Goal: Complete application form

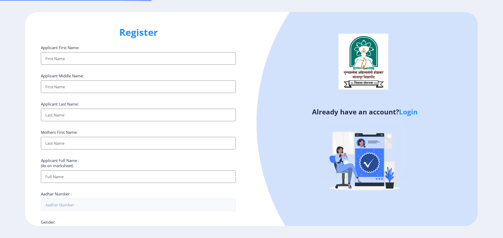
select select
click at [410, 115] on link "Login" at bounding box center [408, 111] width 19 height 9
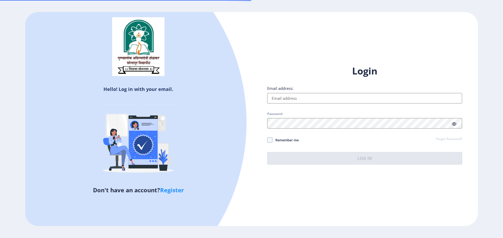
type input "[EMAIL_ADDRESS][DOMAIN_NAME]"
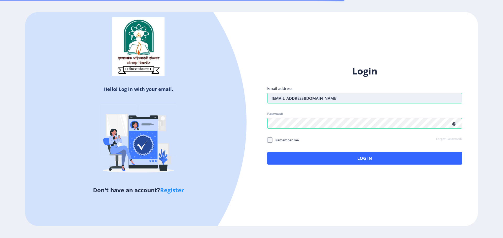
click at [350, 98] on input "[EMAIL_ADDRESS][DOMAIN_NAME]" at bounding box center [364, 98] width 195 height 10
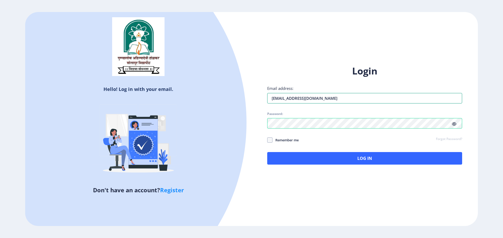
drag, startPoint x: 349, startPoint y: 93, endPoint x: 243, endPoint y: 99, distance: 106.2
click at [243, 99] on div "Hello! Log in with your email. Don't have an account? Register Login Email addr…" at bounding box center [251, 119] width 452 height 215
type input "m"
type input "[EMAIL_ADDRESS][DOMAIN_NAME]"
click at [260, 121] on div "Login Email address: [EMAIL_ADDRESS][DOMAIN_NAME] Password: Remember me Forgot …" at bounding box center [364, 119] width 226 height 124
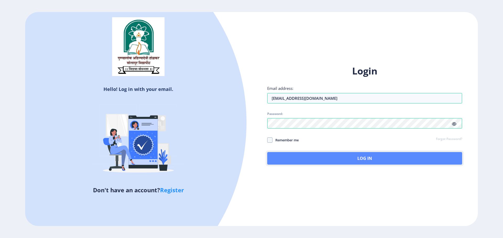
click at [389, 154] on button "Log In" at bounding box center [364, 158] width 195 height 13
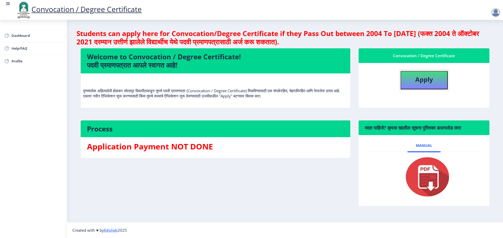
click at [422, 79] on b "Apply" at bounding box center [424, 79] width 18 height 9
select select
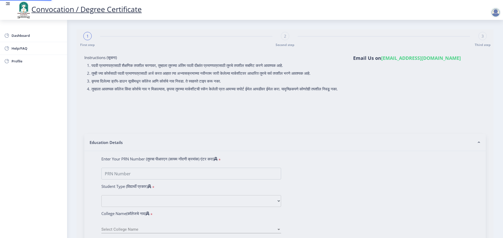
type input "2020032500088032"
select select "Regular"
select select "2013"
select select "March"
select select "Grade O"
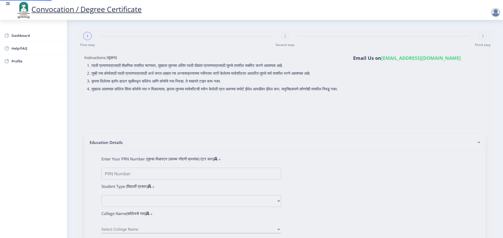
type input "12356"
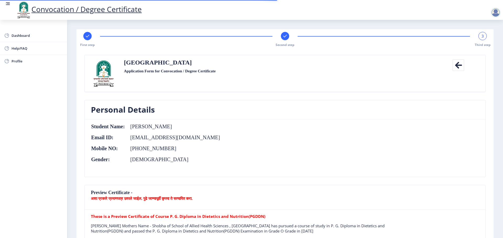
click at [85, 35] on rect at bounding box center [87, 36] width 5 height 5
select select "Regular"
select select "2013"
select select "March"
select select "Grade O"
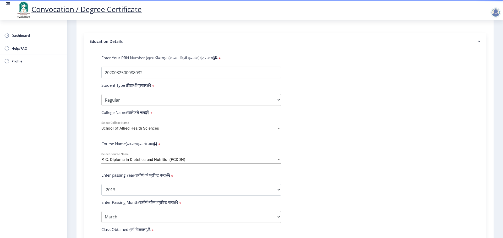
scroll to position [131, 0]
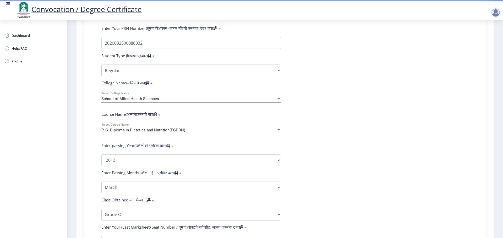
click at [197, 134] on div "P. G. Diploma in Dietetics and Nutrition(PGDDN) Select Course Name" at bounding box center [191, 128] width 180 height 11
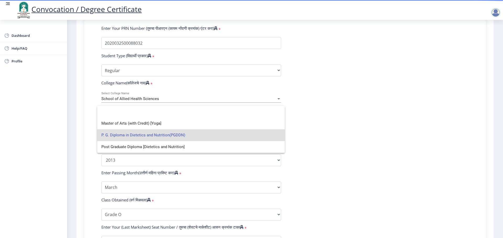
click at [394, 117] on div at bounding box center [251, 119] width 503 height 238
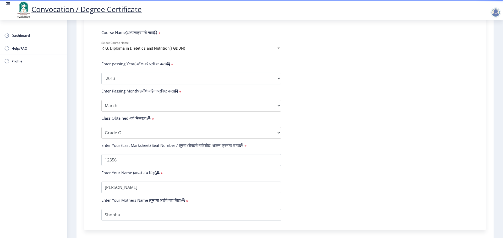
scroll to position [183, 0]
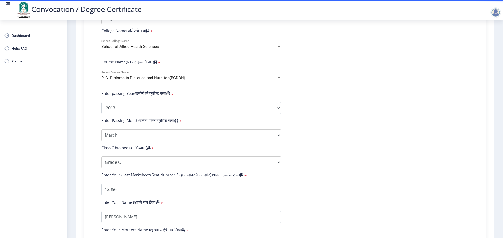
click at [192, 80] on div "P. G. Diploma in Dietetics and Nutrition(PGDDN) Select Course Name" at bounding box center [191, 76] width 180 height 11
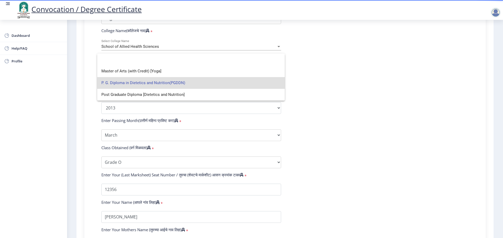
click at [419, 71] on div at bounding box center [251, 119] width 503 height 238
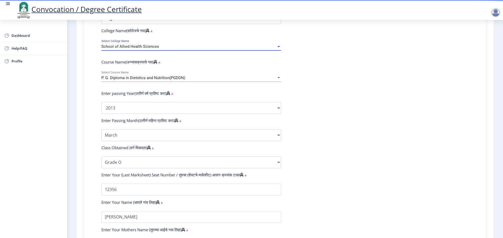
click at [240, 49] on div "School of Allied Health Sciences" at bounding box center [188, 47] width 175 height 4
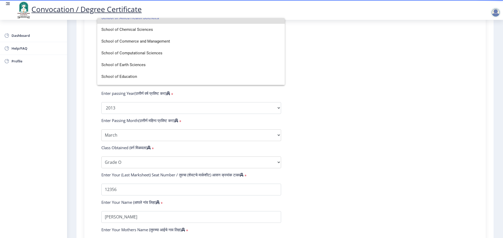
scroll to position [1140, 0]
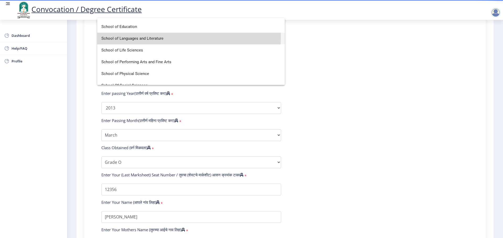
click at [165, 37] on span "School of Languages and Literature" at bounding box center [190, 39] width 179 height 12
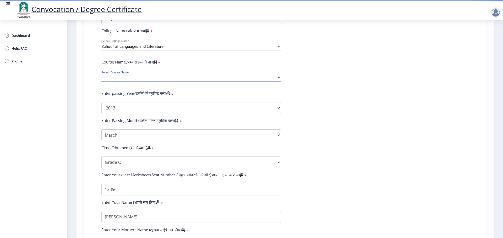
click at [166, 80] on span "Select Course Name" at bounding box center [188, 78] width 175 height 4
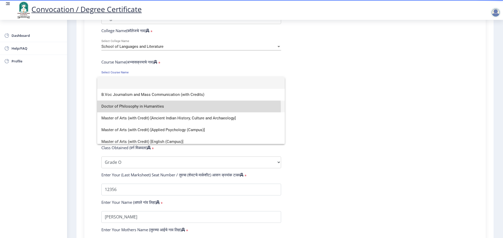
click at [149, 108] on span "Doctor of Philosophy in Humanities" at bounding box center [190, 107] width 179 height 12
select select "March"
select select
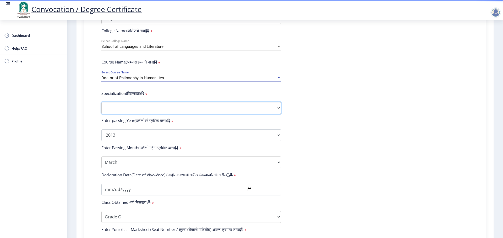
click at [158, 113] on select "Specialization AIHC&A Economics English Hindi History Kannada Law Marathi Polit…" at bounding box center [191, 108] width 180 height 12
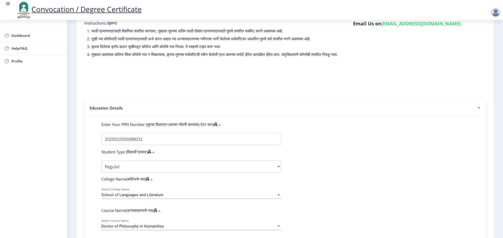
scroll to position [0, 0]
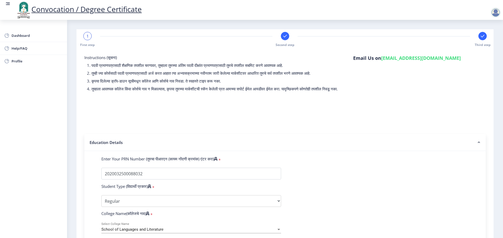
click at [499, 11] on div at bounding box center [495, 12] width 10 height 10
click at [423, 151] on nb-accordion-item-header "Education Details" at bounding box center [284, 142] width 401 height 17
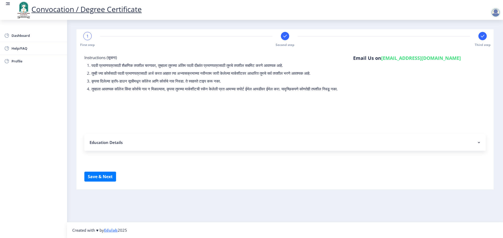
click at [88, 36] on div "1" at bounding box center [87, 36] width 8 height 8
click at [88, 36] on span "1" at bounding box center [87, 36] width 2 height 5
click at [88, 40] on div "1 First step" at bounding box center [87, 39] width 8 height 15
click at [495, 16] on div at bounding box center [495, 12] width 10 height 10
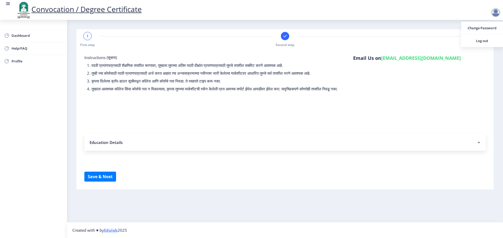
click at [411, 111] on form "Instructions (सूचना) 1. पदवी प्रमाणपत्रासाठी शैक्षणिक तपशील चरणावर, तुम्हाला तु…" at bounding box center [284, 118] width 401 height 127
click at [284, 37] on icon at bounding box center [284, 36] width 3 height 3
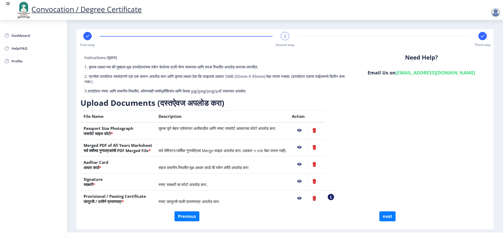
click at [88, 34] on rect at bounding box center [87, 36] width 5 height 5
select select "Regular"
select select
select select "2013"
select select "March"
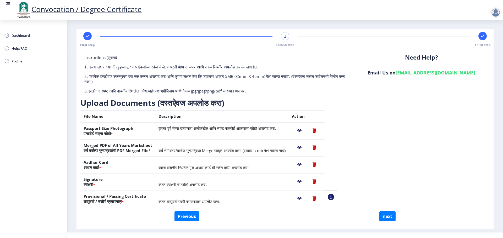
select select "Grade O"
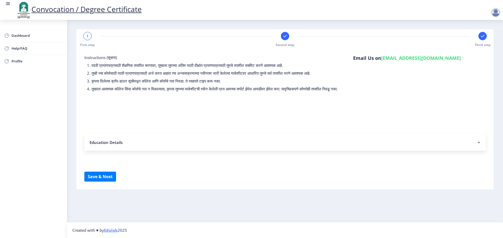
click at [482, 37] on icon at bounding box center [481, 36] width 3 height 3
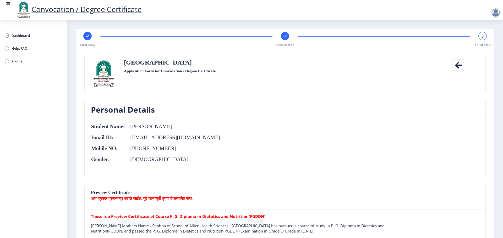
click at [285, 40] on div "Second step" at bounding box center [285, 39] width 8 height 15
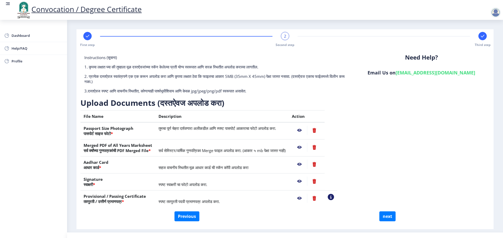
click at [86, 36] on rect at bounding box center [87, 36] width 5 height 5
select select "Regular"
select select
select select "2013"
select select "March"
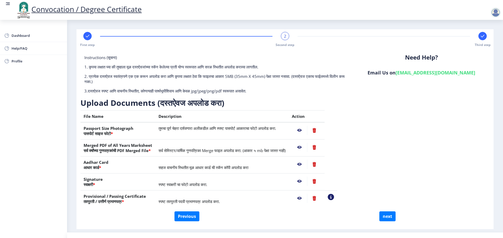
select select "Grade O"
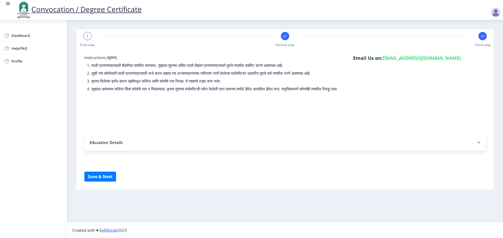
click at [83, 38] on div "1 First step" at bounding box center [87, 39] width 8 height 15
click at [107, 148] on nb-accordion-item-header "Education Details" at bounding box center [284, 142] width 401 height 17
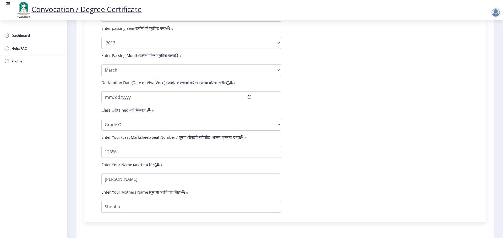
scroll to position [192, 0]
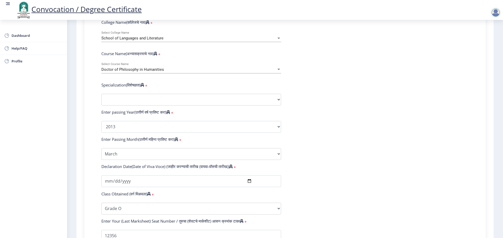
click at [180, 74] on div "Doctor of Philosophy in Humanities Select Course Name" at bounding box center [191, 68] width 180 height 11
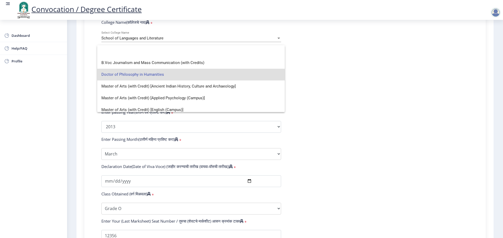
click at [382, 91] on div at bounding box center [251, 119] width 503 height 238
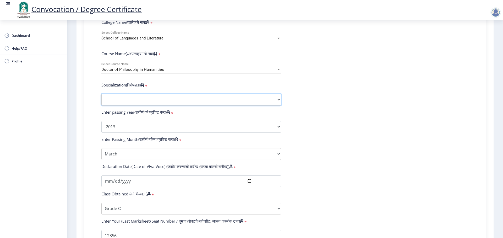
click at [179, 104] on select "Specialization AIHC&A Economics English Hindi History Kannada Law Marathi Polit…" at bounding box center [191, 100] width 180 height 12
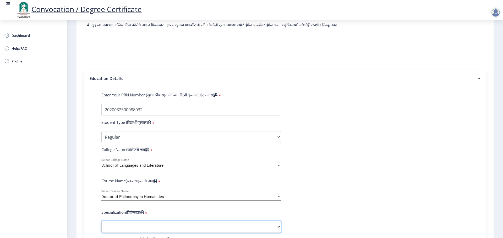
scroll to position [0, 0]
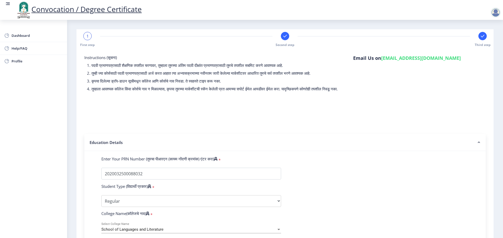
click at [498, 11] on div at bounding box center [495, 12] width 10 height 10
click at [483, 41] on span "Log out" at bounding box center [482, 41] width 34 height 6
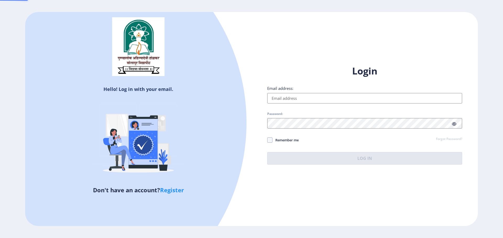
type input "[EMAIL_ADDRESS][DOMAIN_NAME]"
